Goal: Transaction & Acquisition: Register for event/course

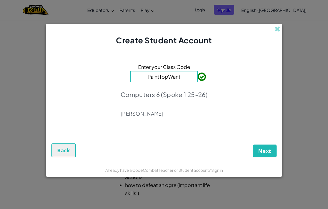
click at [266, 151] on span "Next" at bounding box center [264, 151] width 13 height 7
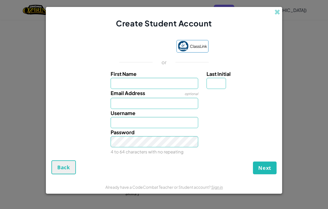
click at [154, 45] on div "Sign in with Google. Opens in new tab" at bounding box center [145, 47] width 51 height 12
click at [136, 50] on div "Sign in with Google. Opens in new tab" at bounding box center [145, 47] width 51 height 12
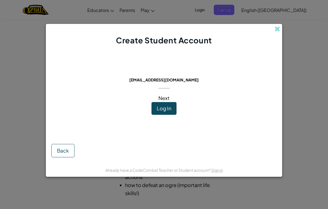
click at [166, 113] on button "Log In" at bounding box center [163, 108] width 25 height 13
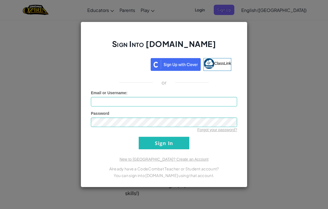
click at [139, 65] on div "Sign in with Google. Opens in new tab" at bounding box center [122, 64] width 51 height 12
